Goal: Check status: Check status

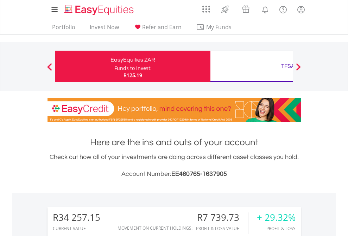
scroll to position [67, 110]
click at [114, 66] on div "Funds to invest:" at bounding box center [132, 68] width 37 height 7
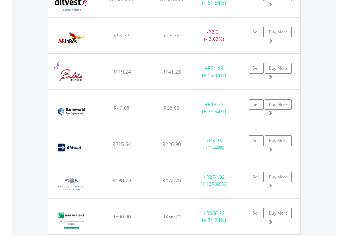
scroll to position [67, 110]
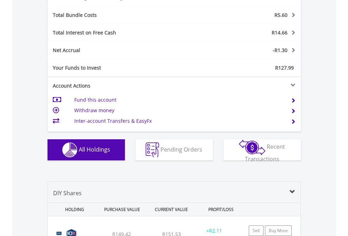
scroll to position [838, 0]
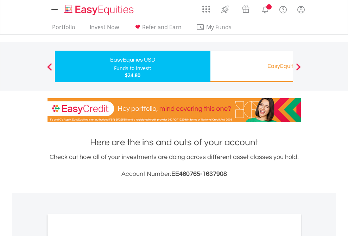
scroll to position [422, 0]
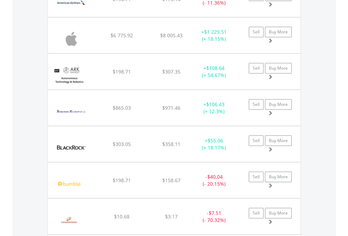
scroll to position [67, 110]
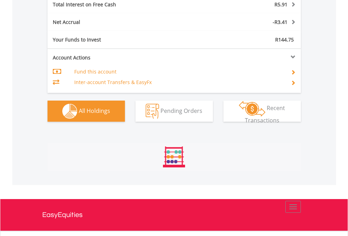
scroll to position [67, 110]
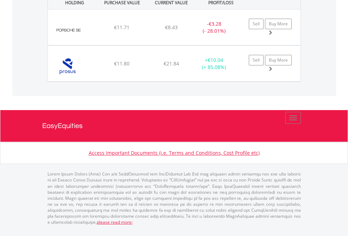
scroll to position [51, 0]
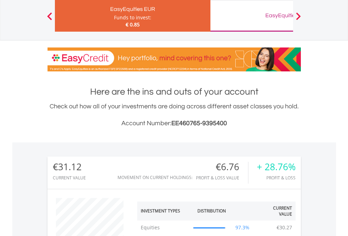
click at [251, 16] on div "EasyEquities GBP" at bounding box center [287, 16] width 147 height 10
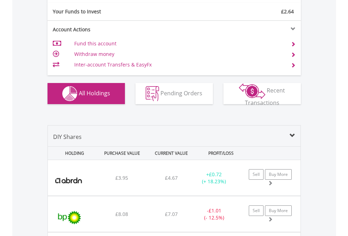
scroll to position [781, 0]
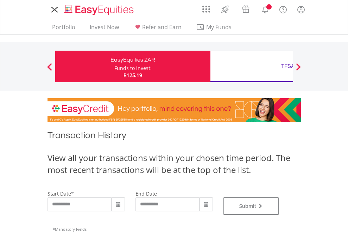
type input "**********"
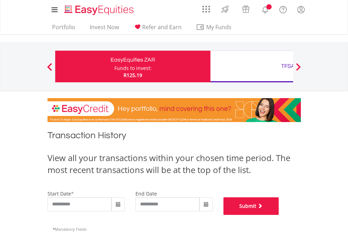
click at [279, 215] on button "Submit" at bounding box center [251, 206] width 56 height 18
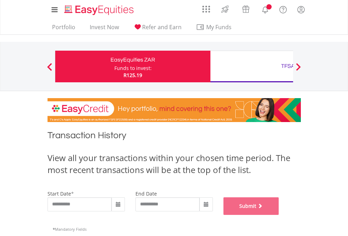
scroll to position [285, 0]
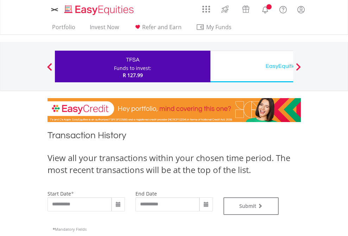
type input "**********"
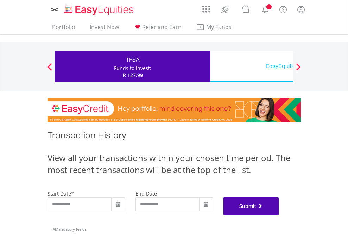
click at [279, 215] on button "Submit" at bounding box center [251, 206] width 56 height 18
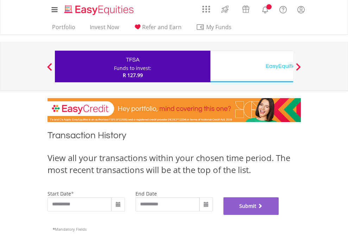
scroll to position [285, 0]
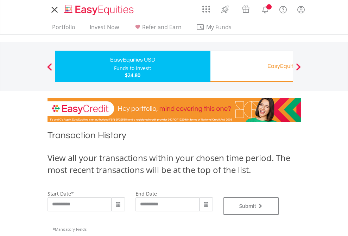
type input "**********"
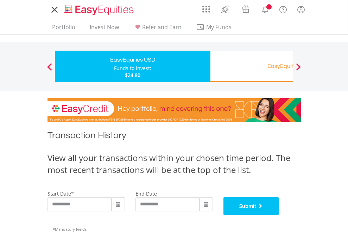
click at [279, 215] on button "Submit" at bounding box center [251, 206] width 56 height 18
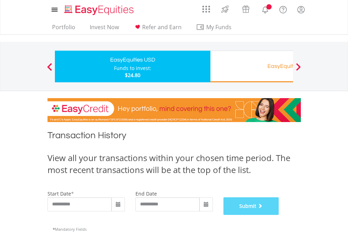
scroll to position [285, 0]
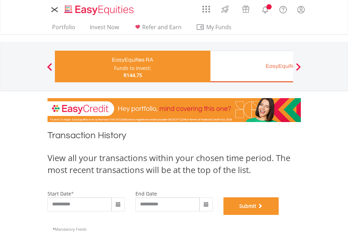
click at [279, 215] on button "Submit" at bounding box center [251, 206] width 56 height 18
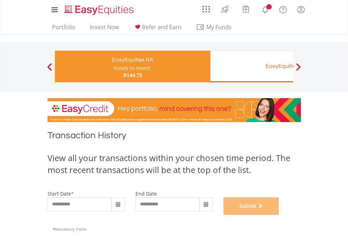
scroll to position [285, 0]
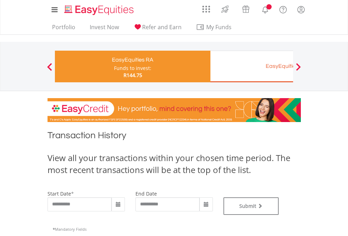
click at [251, 66] on div "EasyEquities EUR" at bounding box center [287, 66] width 147 height 10
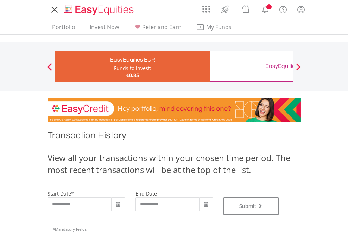
type input "**********"
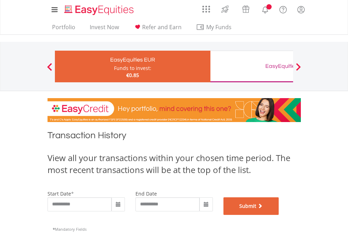
click at [279, 215] on button "Submit" at bounding box center [251, 206] width 56 height 18
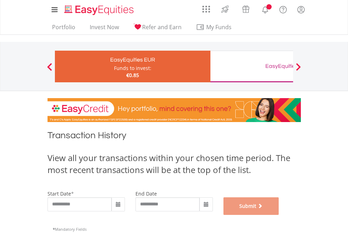
scroll to position [285, 0]
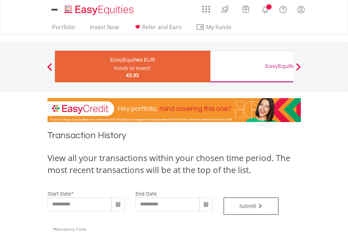
click at [251, 66] on div "EasyEquities GBP" at bounding box center [287, 66] width 147 height 10
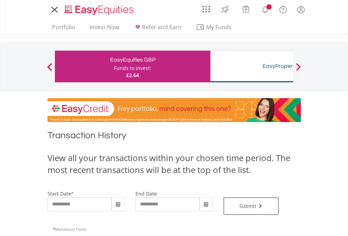
type input "**********"
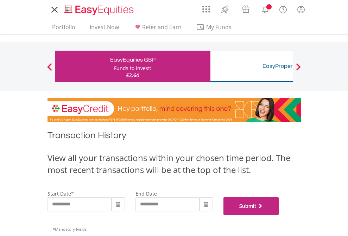
click at [279, 215] on button "Submit" at bounding box center [251, 206] width 56 height 18
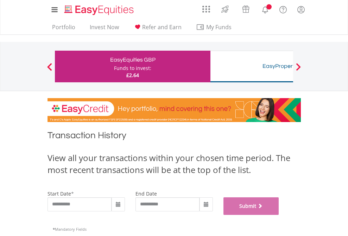
scroll to position [285, 0]
